Goal: Navigation & Orientation: Find specific page/section

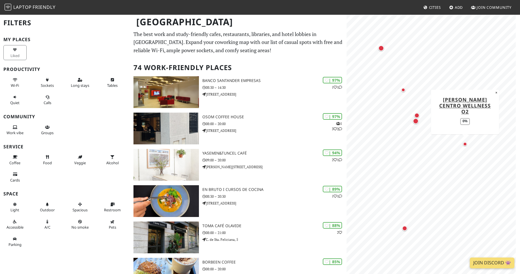
click at [464, 142] on div "Map marker" at bounding box center [465, 144] width 4 height 4
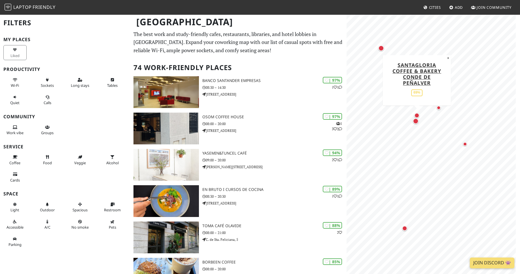
click at [415, 113] on div "Map marker" at bounding box center [416, 115] width 5 height 5
click at [403, 226] on div "Map marker" at bounding box center [404, 227] width 5 height 5
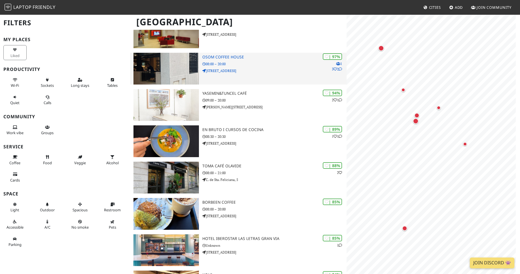
scroll to position [61, 0]
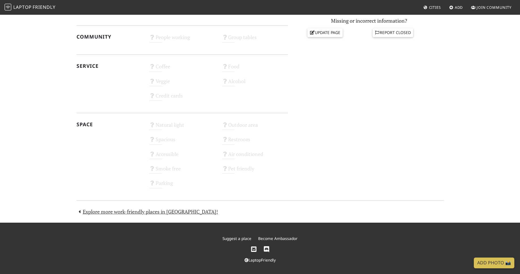
scroll to position [193, 0]
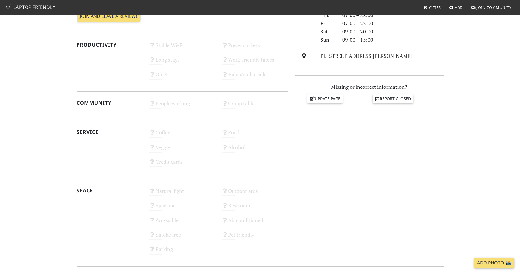
drag, startPoint x: 330, startPoint y: 205, endPoint x: 330, endPoint y: 200, distance: 5.7
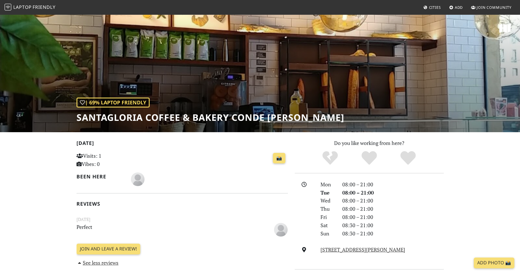
drag, startPoint x: 409, startPoint y: 148, endPoint x: 407, endPoint y: 145, distance: 3.9
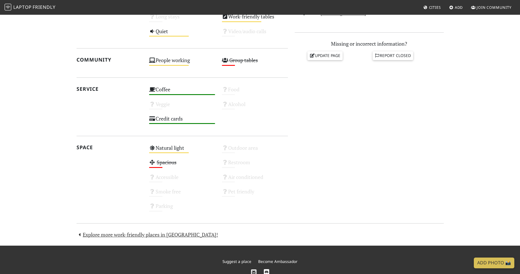
scroll to position [236, 0]
